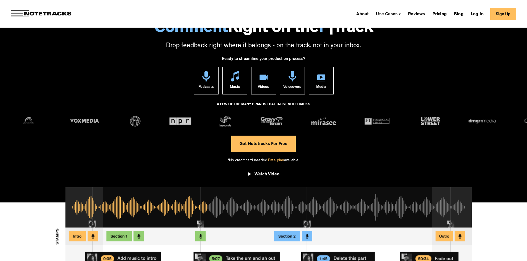
scroll to position [28, 0]
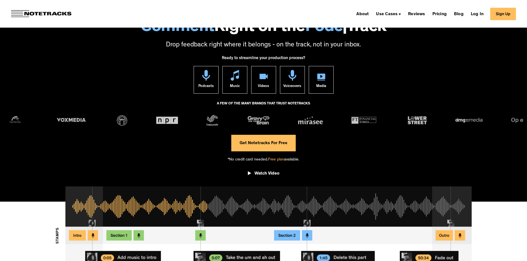
click at [265, 140] on link "Get Notetracks For Free" at bounding box center [263, 143] width 64 height 17
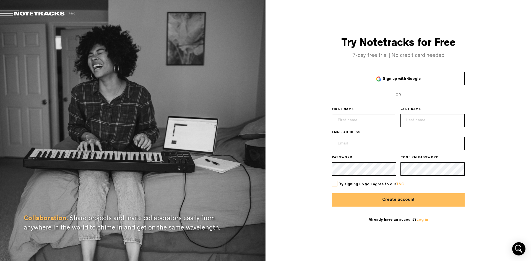
click at [401, 79] on span "Sign up with Google" at bounding box center [402, 79] width 38 height 4
click at [365, 122] on input "text" at bounding box center [364, 120] width 64 height 13
click at [365, 119] on input "text" at bounding box center [364, 120] width 64 height 13
type input "Suhas"
type input "Bhat"
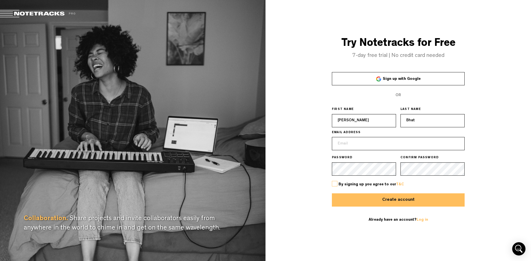
type input "vasudgama@gmail.com"
click at [333, 183] on label at bounding box center [335, 184] width 6 height 6
click at [0, 0] on input "checkbox" at bounding box center [0, 0] width 0 height 0
click at [391, 198] on button "Create account" at bounding box center [398, 199] width 133 height 13
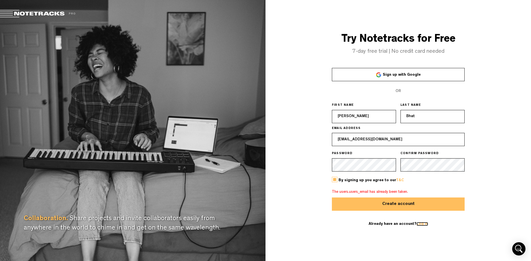
click at [419, 223] on link "Log in" at bounding box center [422, 224] width 12 height 4
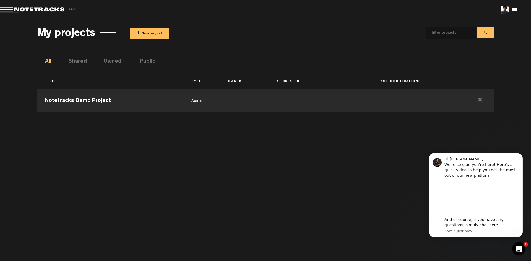
click at [159, 33] on button "+ New project" at bounding box center [149, 33] width 39 height 11
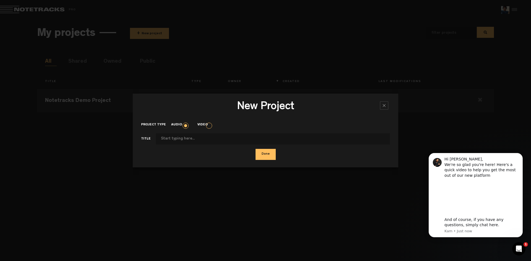
click at [210, 125] on label "Video" at bounding box center [205, 125] width 16 height 5
click at [0, 0] on input "Video" at bounding box center [0, 0] width 0 height 0
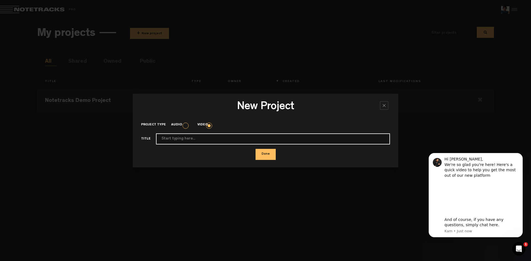
click at [200, 139] on input "Project type" at bounding box center [273, 139] width 234 height 11
click at [161, 140] on input "Finternet" at bounding box center [273, 139] width 234 height 11
click at [161, 141] on input "Finternet" at bounding box center [273, 139] width 234 height 11
click at [198, 140] on input "F_internet" at bounding box center [273, 139] width 234 height 11
click at [161, 140] on input "F_internet" at bounding box center [273, 139] width 234 height 11
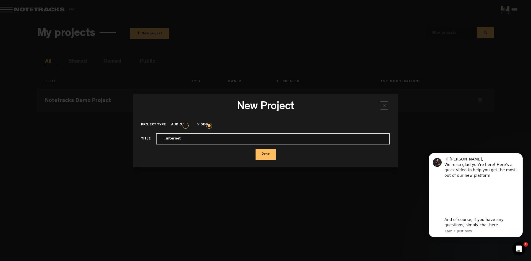
click at [161, 142] on input "F_internet" at bounding box center [273, 139] width 234 height 11
type input "F_internet"
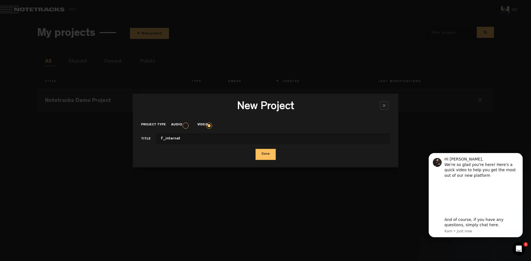
click at [269, 155] on button "Done" at bounding box center [265, 154] width 20 height 11
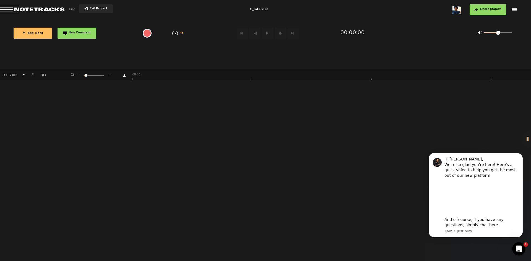
click at [36, 34] on span "+ Add Track" at bounding box center [32, 33] width 21 height 3
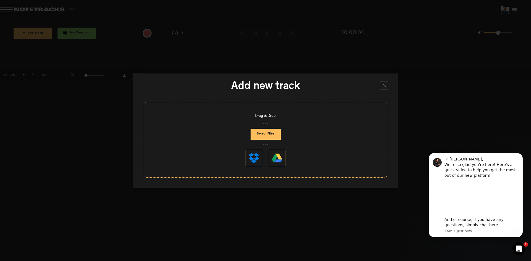
click at [383, 86] on div at bounding box center [384, 85] width 8 height 8
